Goal: Check status: Check status

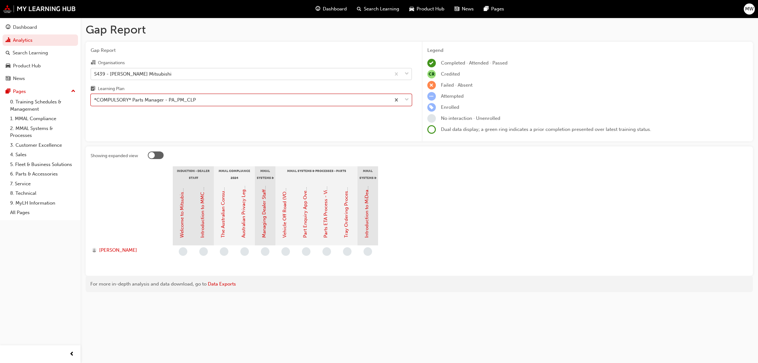
click at [408, 72] on span "down-icon" at bounding box center [407, 74] width 4 height 8
click at [95, 72] on input "Organisations S439 - [PERSON_NAME] Mitsubishi" at bounding box center [94, 73] width 1 height 5
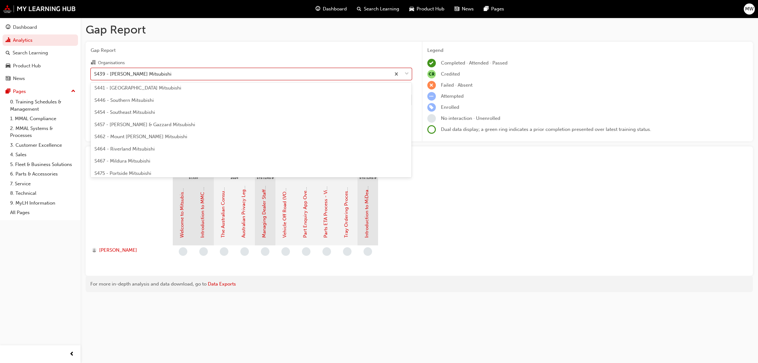
scroll to position [1391, 0]
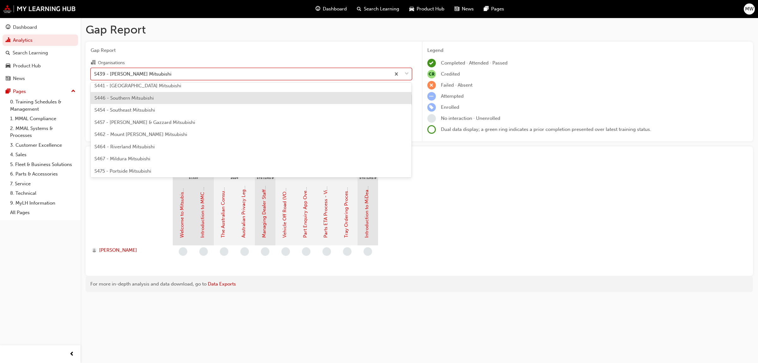
click at [136, 95] on span "S446 - Southern Mitsubishi" at bounding box center [123, 98] width 59 height 6
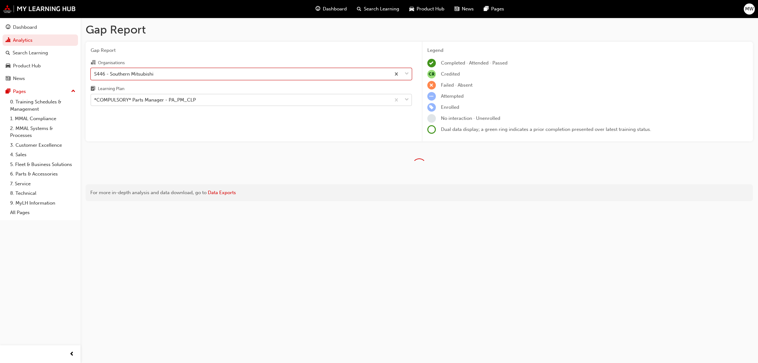
click at [406, 100] on span "down-icon" at bounding box center [407, 100] width 4 height 8
click at [95, 100] on input "Learning Plan *COMPULSORY* Parts Manager - PA_PM_CLP" at bounding box center [94, 99] width 1 height 5
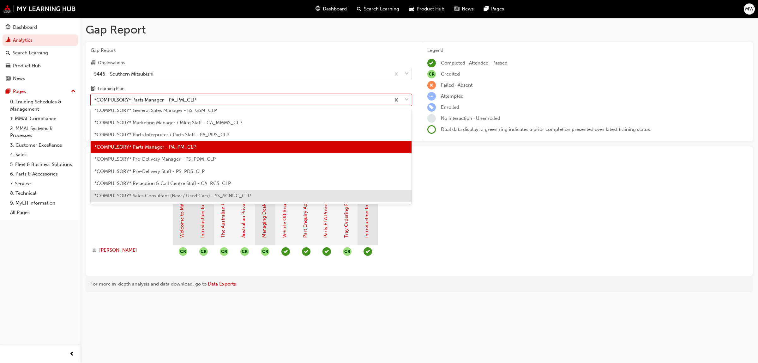
scroll to position [116, 0]
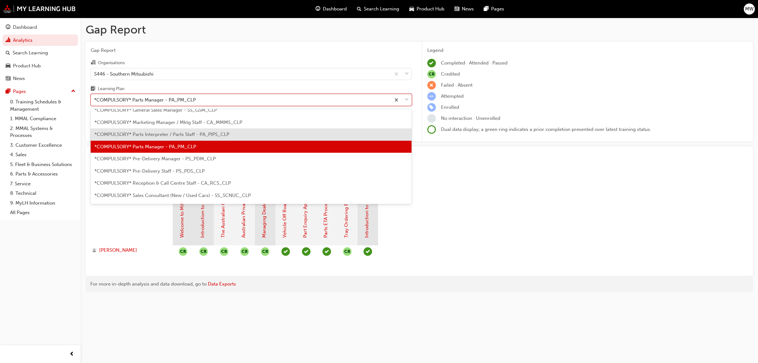
click at [181, 133] on span "*COMPULSORY* Parts Interpreter / Parts Staff - PA_PIPS_CLP" at bounding box center [161, 134] width 135 height 6
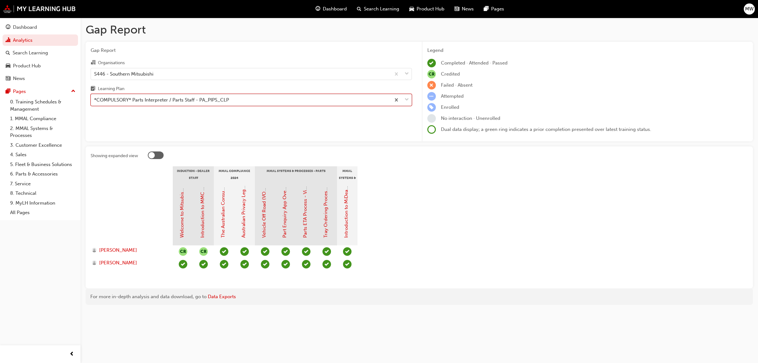
click at [408, 100] on span "down-icon" at bounding box center [407, 100] width 4 height 8
click at [95, 100] on input "Learning Plan option *COMPULSORY* Parts Interpreter / Parts Staff - PA_PIPS_CLP…" at bounding box center [94, 99] width 1 height 5
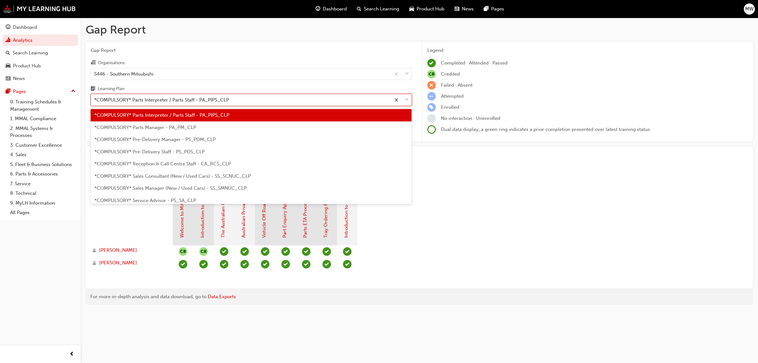
scroll to position [151, 0]
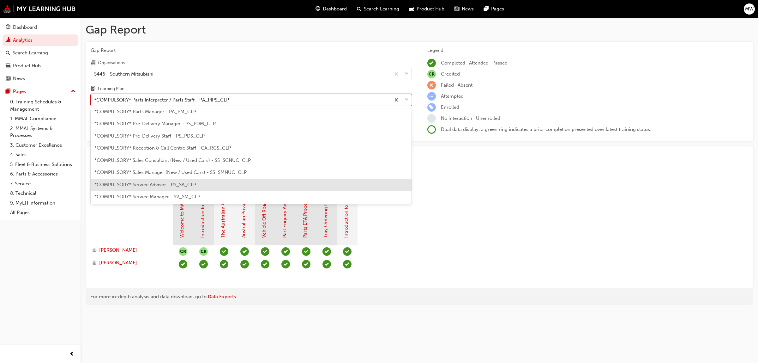
click at [166, 183] on span "*COMPULSORY* Service Advisor - PS_SA_CLP" at bounding box center [145, 185] width 102 height 6
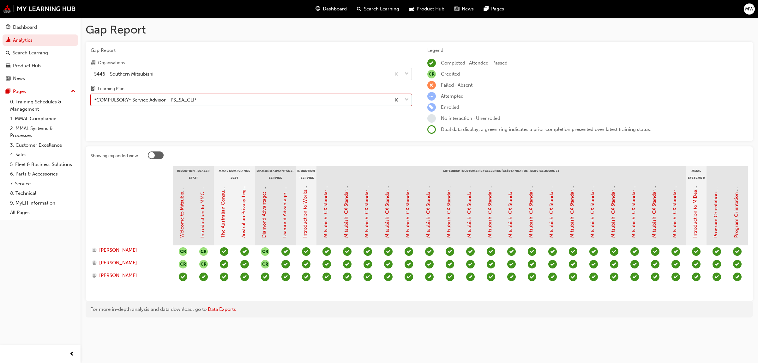
click at [403, 99] on div at bounding box center [401, 99] width 21 height 11
click at [95, 99] on input "Learning Plan option *COMPULSORY* Service Advisor - PS_SA_CLP, selected. 0 resu…" at bounding box center [94, 99] width 1 height 5
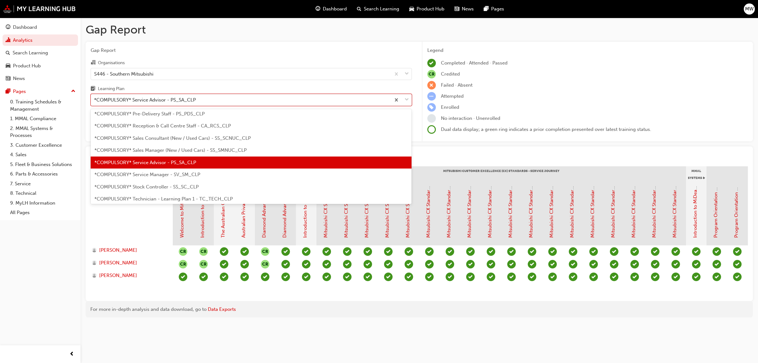
scroll to position [189, 0]
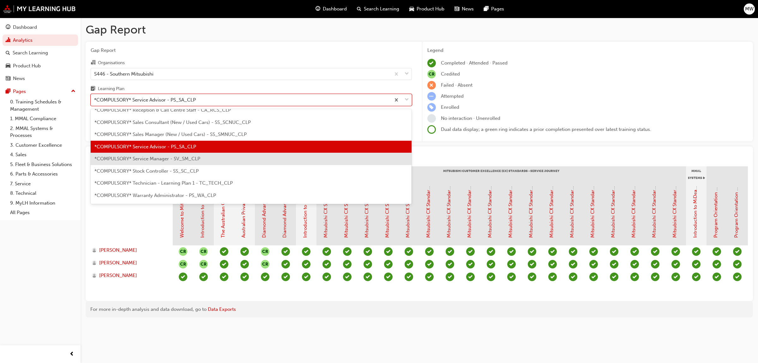
click at [168, 160] on span "*COMPULSORY* Service Manager - SV_SM_CLP" at bounding box center [147, 159] width 106 height 6
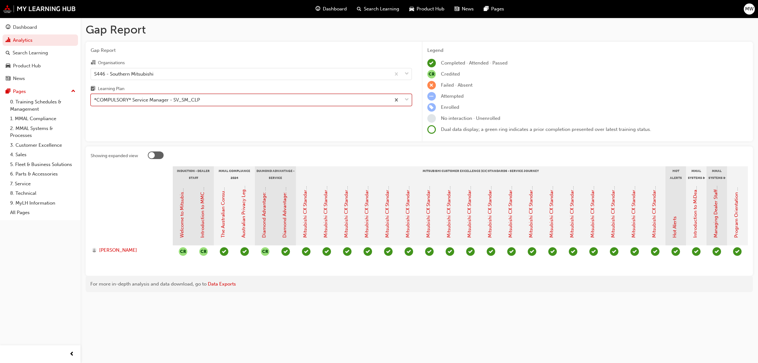
click at [405, 100] on span "down-icon" at bounding box center [407, 100] width 4 height 8
click at [95, 100] on input "Learning Plan option *COMPULSORY* Service Manager - SV_SM_CLP, selected. 0 resu…" at bounding box center [94, 99] width 1 height 5
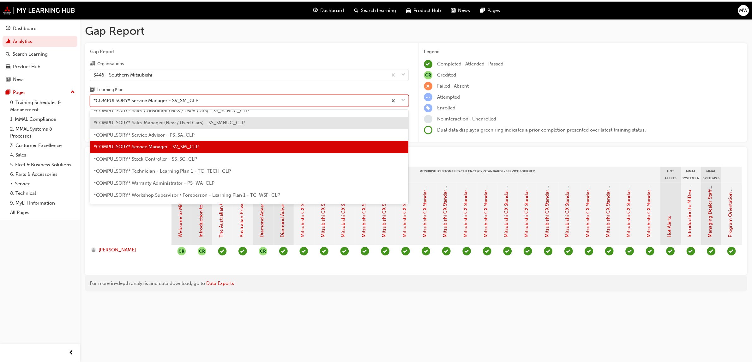
scroll to position [217, 0]
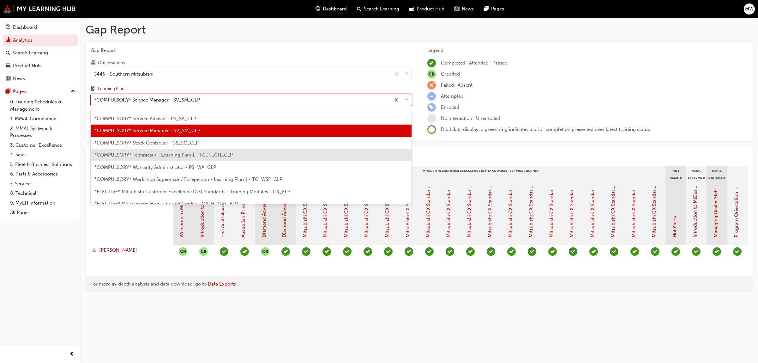
click at [184, 156] on span "*COMPULSORY* Technician - Learning Plan 1 - TC_TECH_CLP" at bounding box center [163, 155] width 138 height 6
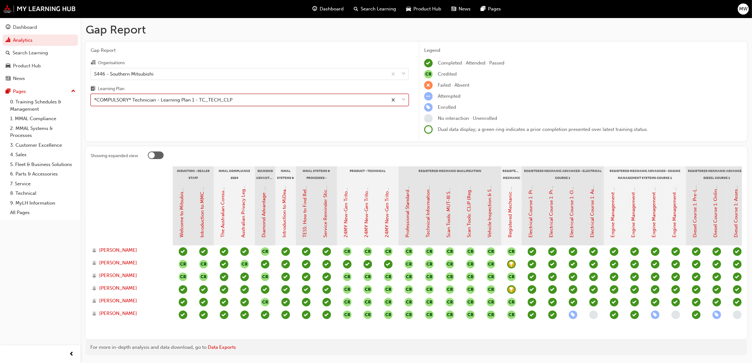
click at [406, 98] on div at bounding box center [398, 99] width 21 height 11
click at [95, 98] on input "Learning Plan option *COMPULSORY* Technician - Learning Plan 1 - TC_TECH_CLP, s…" at bounding box center [94, 99] width 1 height 5
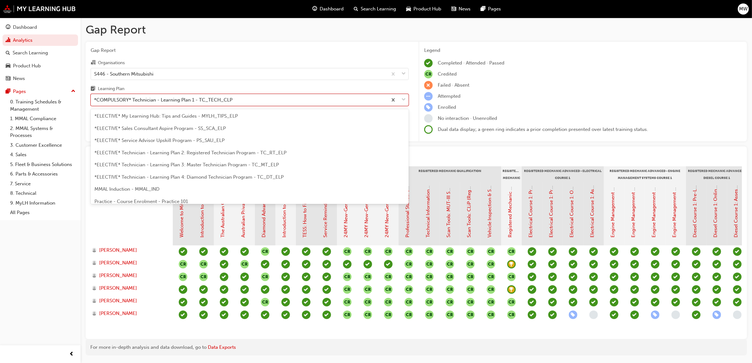
scroll to position [309, 0]
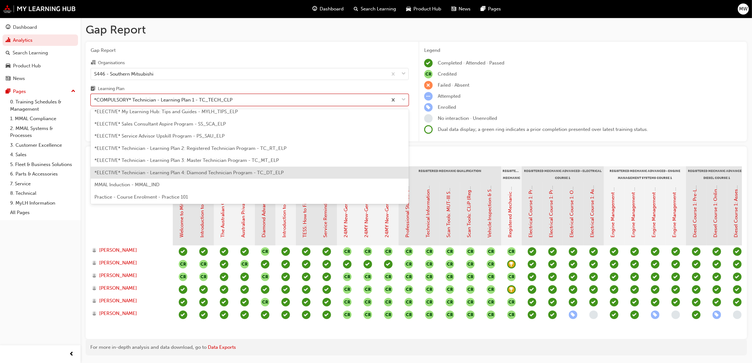
click at [226, 170] on span "*ELECTIVE* Technician - Learning Plan 4: Diamond Technician Program - TC_DT_ELP" at bounding box center [188, 173] width 189 height 6
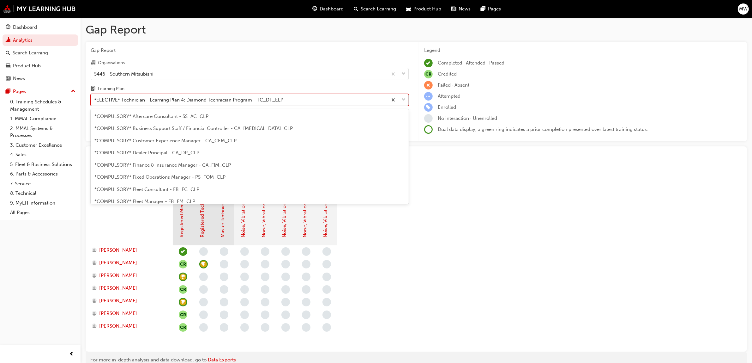
click at [405, 99] on span "down-icon" at bounding box center [404, 100] width 4 height 8
click at [95, 99] on input "Learning Plan option *ELECTIVE* Technician - Learning Plan 4: Diamond Technicia…" at bounding box center [94, 99] width 1 height 5
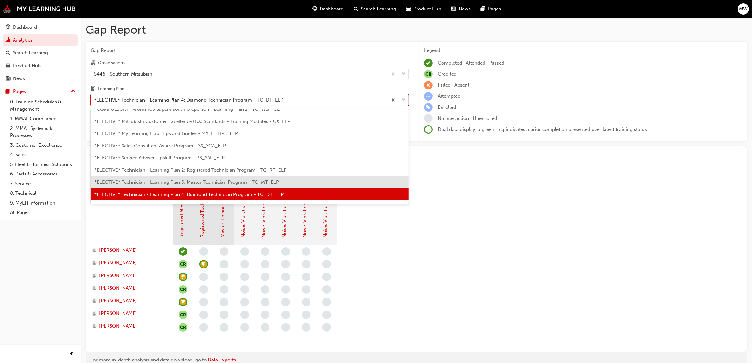
click at [242, 183] on span "*ELECTIVE* Technician - Learning Plan 3: Master Technician Program - TC_MT_ELP" at bounding box center [186, 182] width 184 height 6
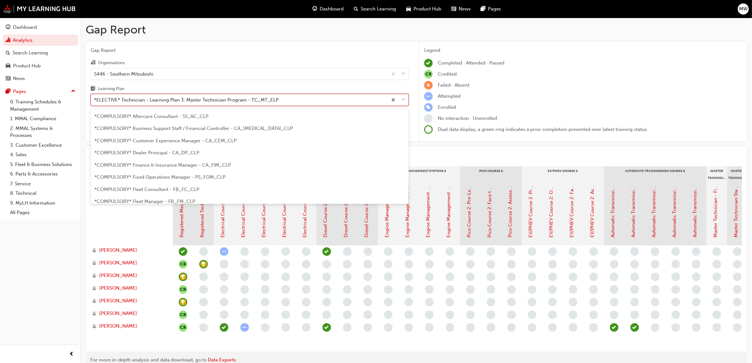
click at [406, 98] on div at bounding box center [398, 99] width 21 height 11
click at [95, 98] on input "Learning Plan option *ELECTIVE* Technician - Learning Plan 3: Master Technician…" at bounding box center [94, 99] width 1 height 5
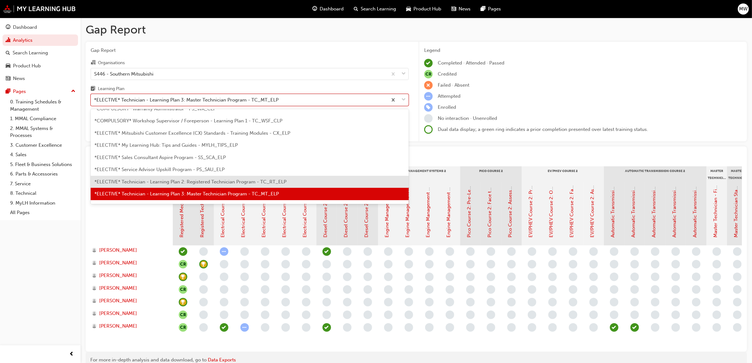
click at [190, 176] on div "*ELECTIVE* Technician - Learning Plan 2: Registered Technician Program - TC_RT_…" at bounding box center [250, 182] width 318 height 12
